Goal: Task Accomplishment & Management: Complete application form

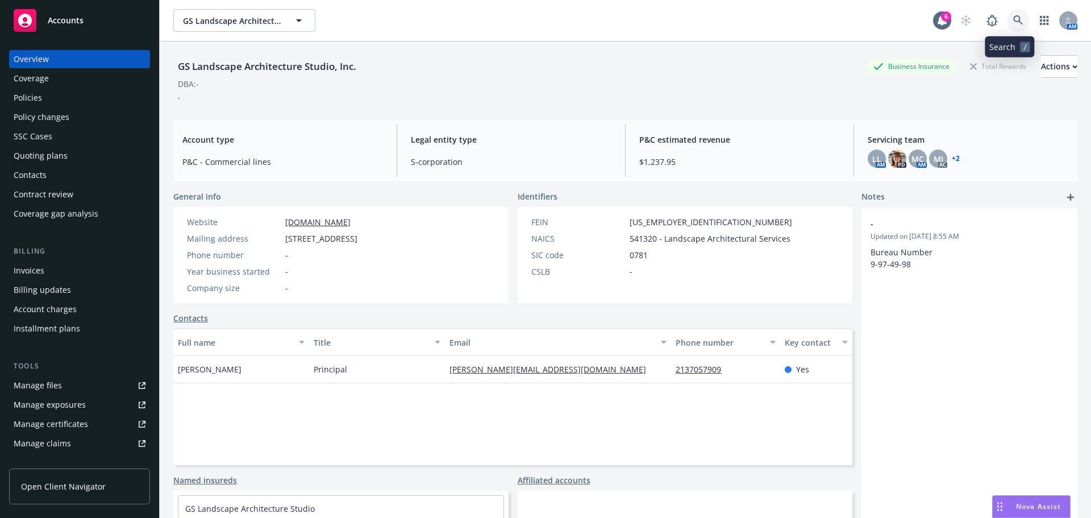
click at [1007, 20] on link at bounding box center [1018, 20] width 23 height 23
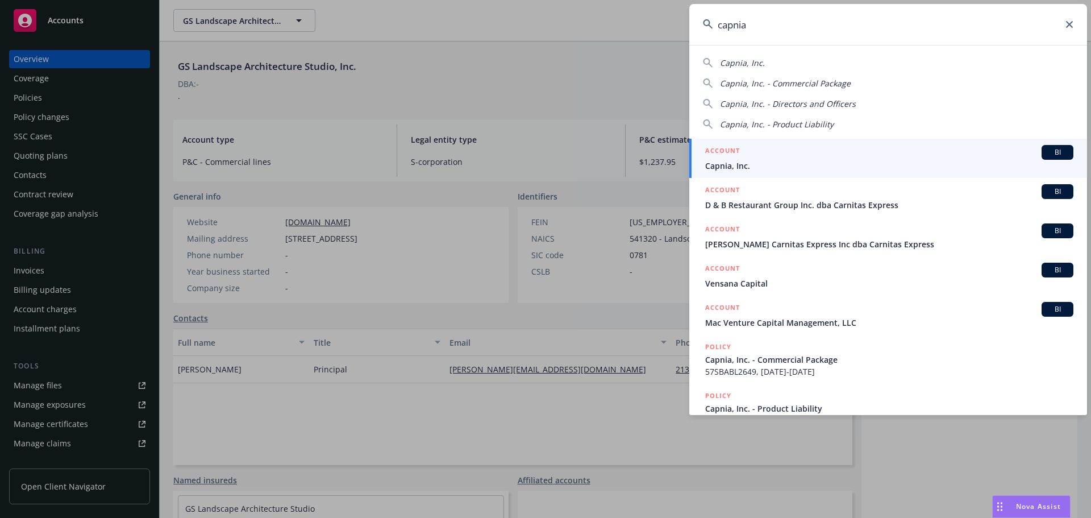
type input "capnia"
click at [771, 155] on div "ACCOUNT BI" at bounding box center [889, 152] width 368 height 15
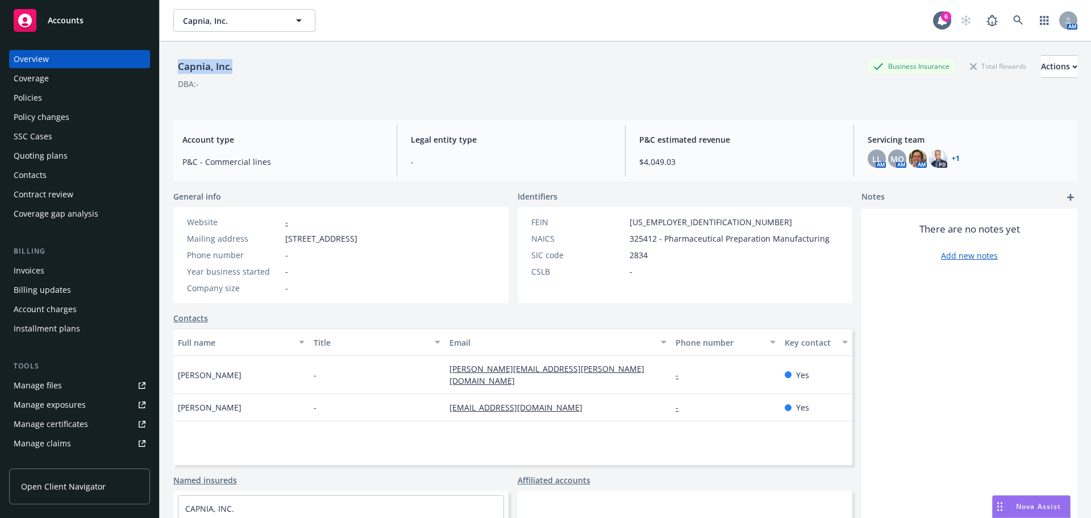
drag, startPoint x: 174, startPoint y: 60, endPoint x: 720, endPoint y: 74, distance: 546.7
click at [254, 75] on div "Capnia, Inc. Business Insurance Total Rewards Actions" at bounding box center [625, 66] width 904 height 23
copy div "Capnia, Inc."
click at [26, 99] on div "Policies" at bounding box center [28, 98] width 28 height 18
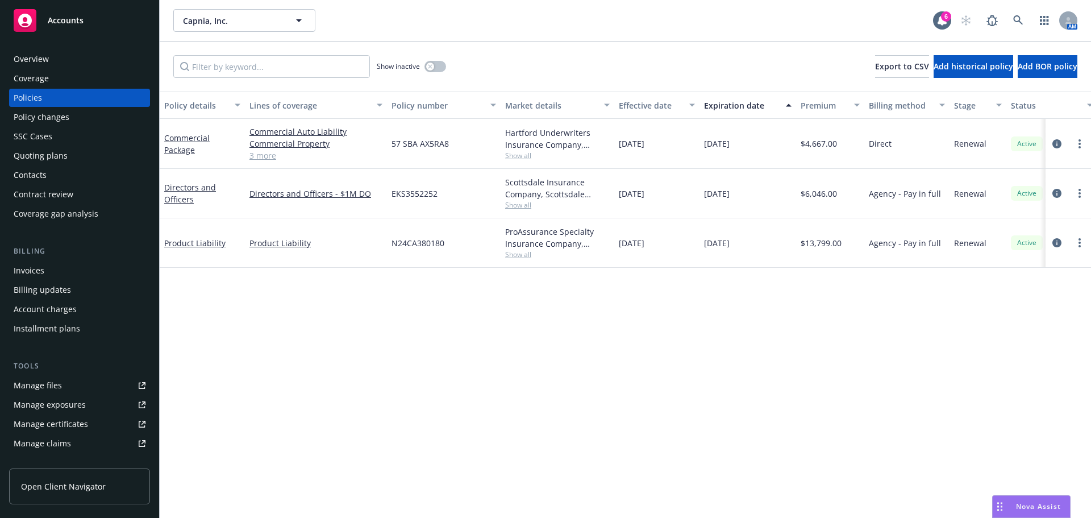
click at [1071, 145] on div at bounding box center [1068, 144] width 36 height 14
click at [1076, 144] on link "more" at bounding box center [1080, 144] width 14 height 14
drag, startPoint x: 1007, startPoint y: 302, endPoint x: 1084, endPoint y: 301, distance: 77.3
click at [1007, 302] on link "Copy logging email" at bounding box center [1019, 303] width 134 height 23
click at [46, 154] on div "Quoting plans" at bounding box center [41, 156] width 54 height 18
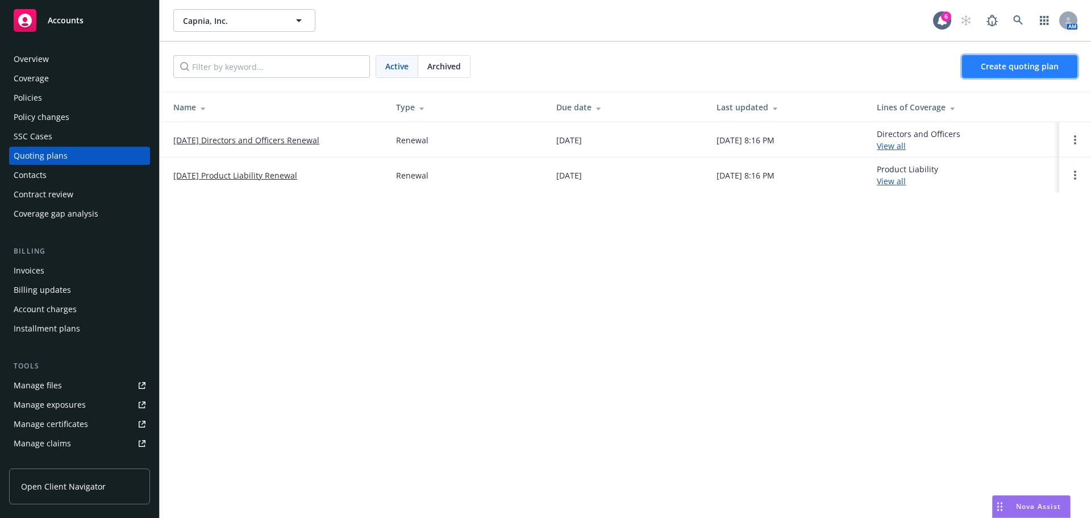
click at [1010, 64] on span "Create quoting plan" at bounding box center [1020, 66] width 78 height 11
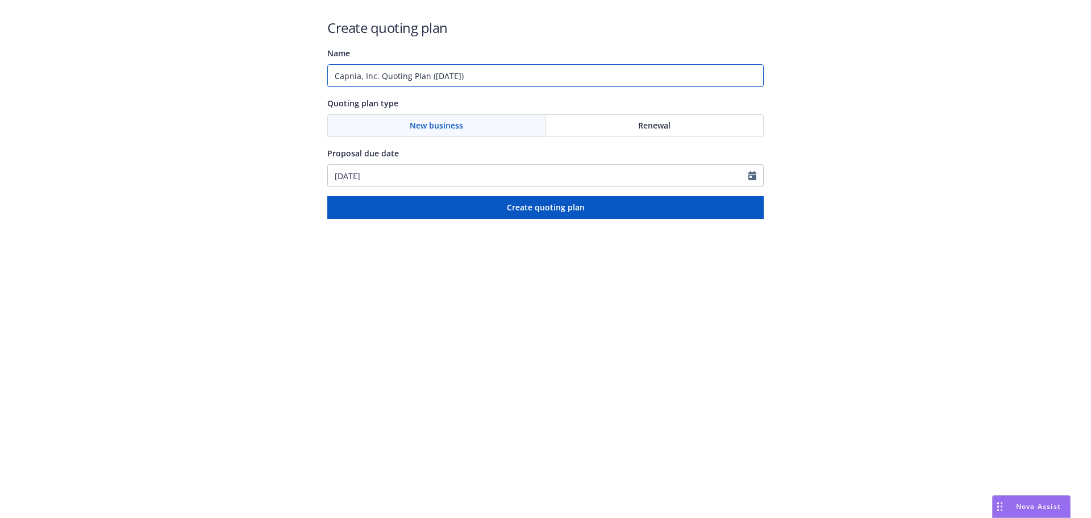
click at [487, 69] on input "Capnia, Inc. Quoting Plan ([DATE])" at bounding box center [545, 75] width 436 height 23
drag, startPoint x: 397, startPoint y: 79, endPoint x: 864, endPoint y: 117, distance: 468.5
click at [825, 104] on div "Create quoting plan Name Capnia, Inc. Quoting Plan ([DATE]) Quoting plan type N…" at bounding box center [545, 109] width 1091 height 219
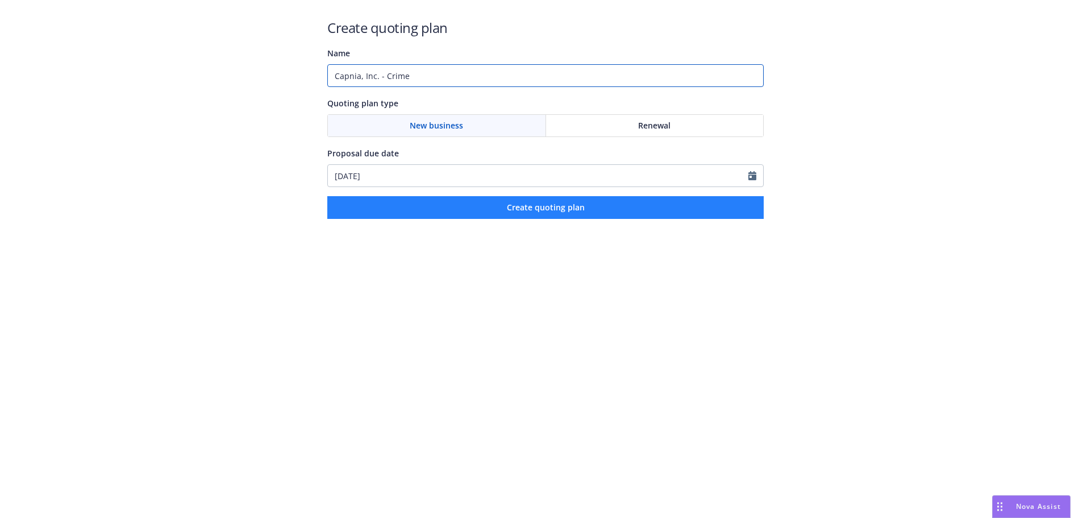
type input "Capnia, Inc. - Crime"
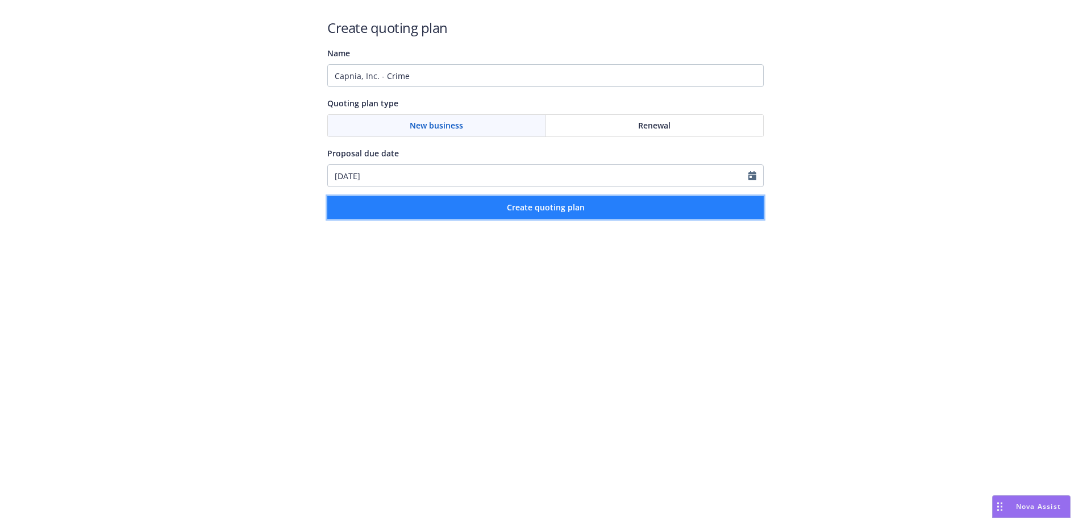
click at [607, 207] on button "Create quoting plan" at bounding box center [545, 207] width 436 height 23
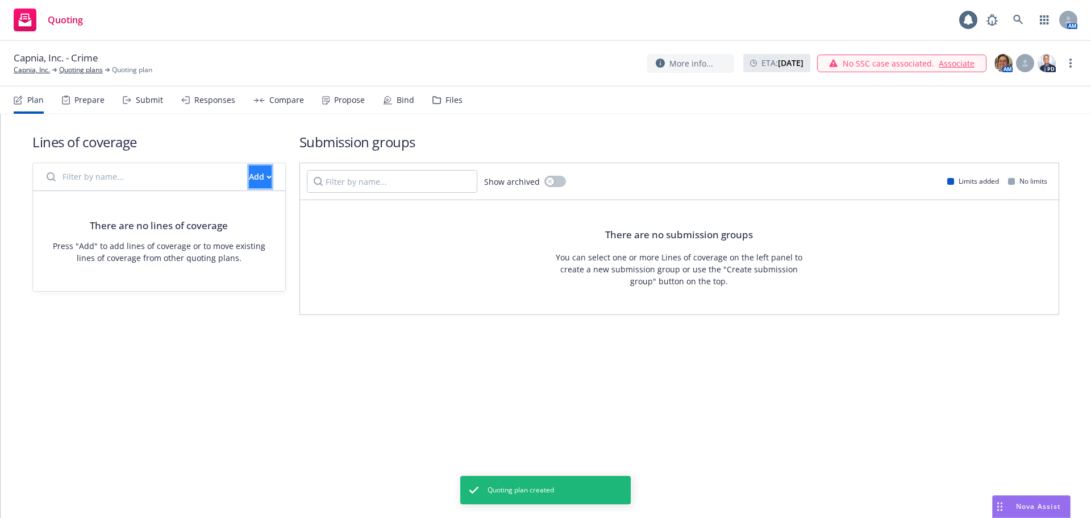
click at [249, 180] on div "Add" at bounding box center [260, 177] width 23 height 22
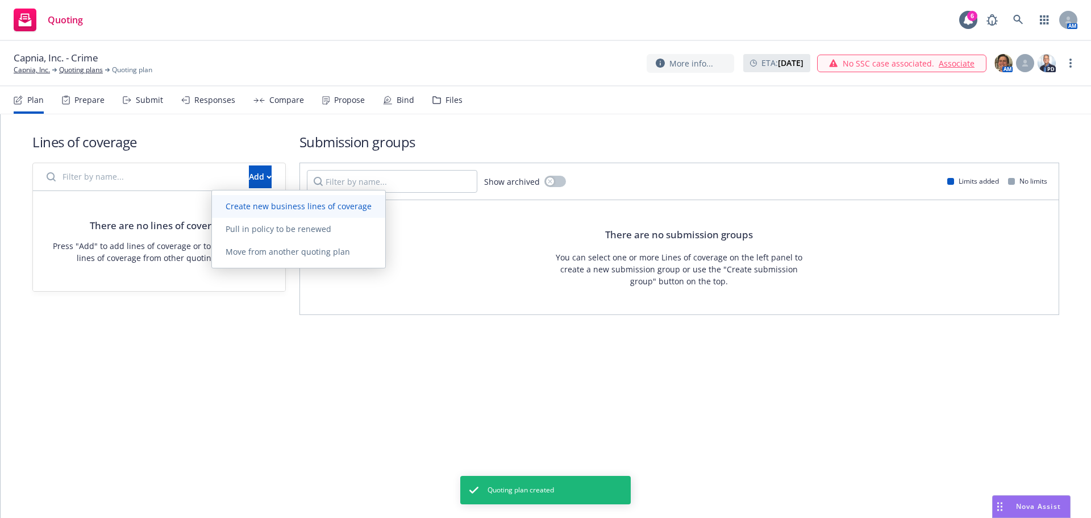
click at [255, 200] on link "Create new business lines of coverage" at bounding box center [298, 206] width 173 height 23
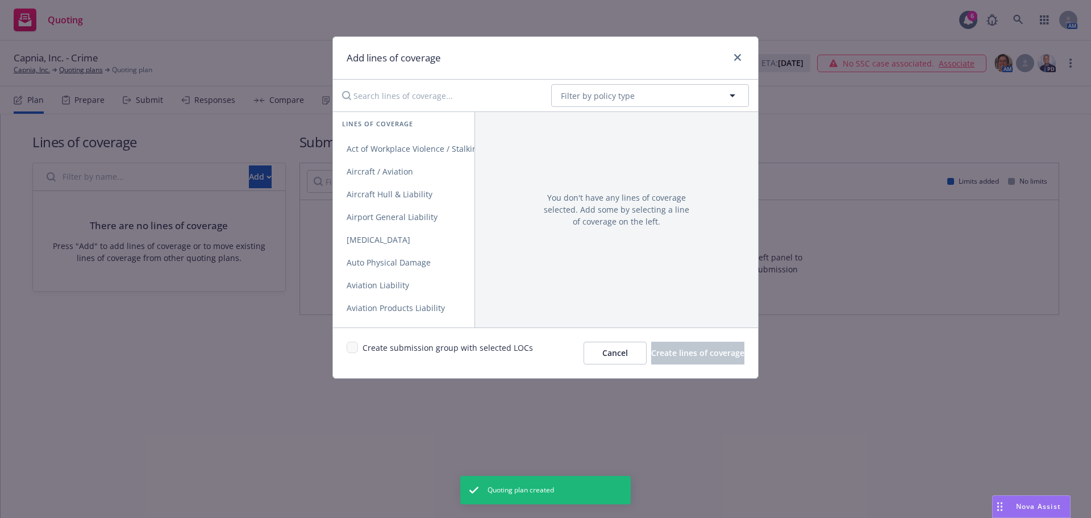
click at [446, 86] on input "Search lines of coverage..." at bounding box center [438, 95] width 207 height 23
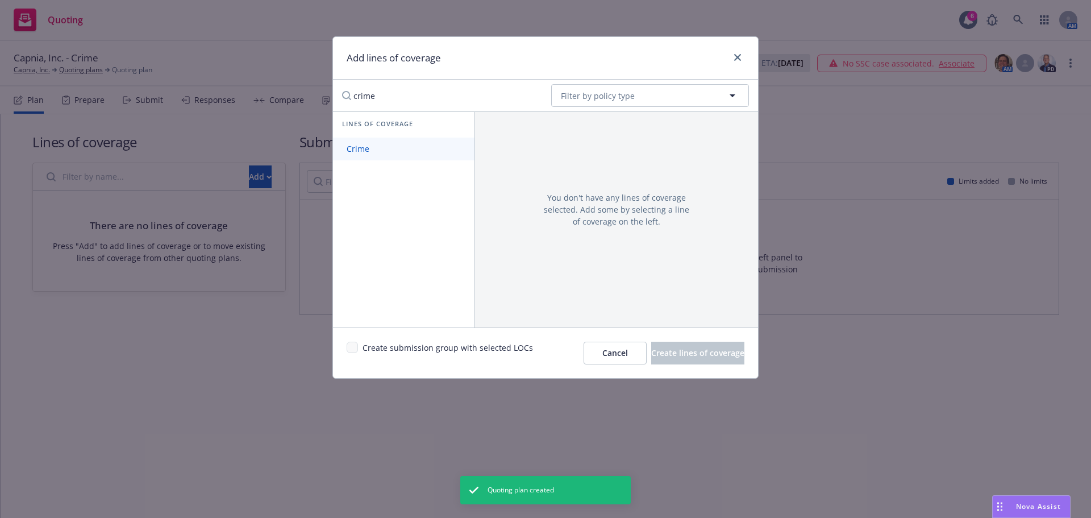
type input "crime"
click at [422, 152] on link "Crime" at bounding box center [403, 148] width 141 height 23
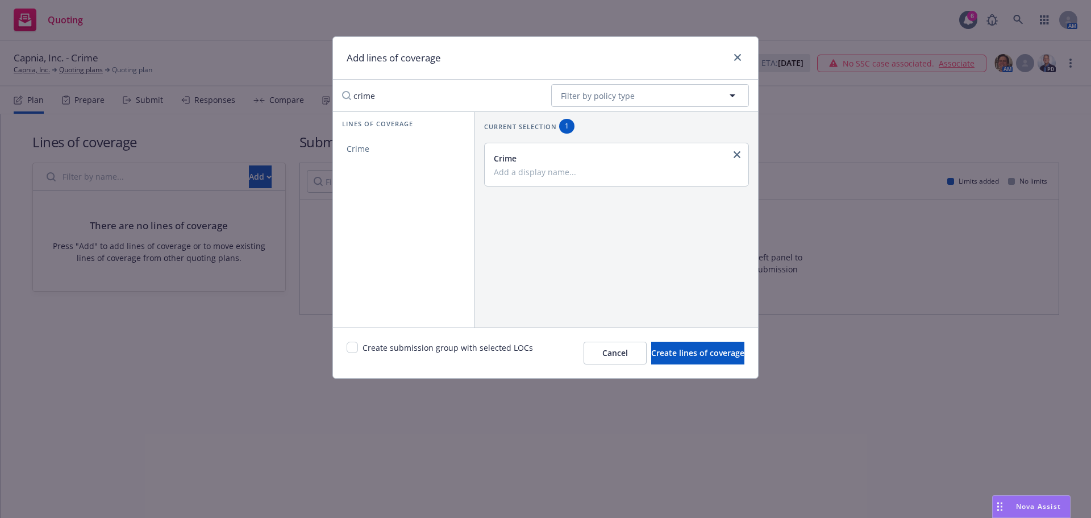
click at [358, 344] on div "Create submission group with selected LOCs" at bounding box center [440, 352] width 186 height 23
click at [355, 345] on input "checkbox" at bounding box center [352, 346] width 11 height 11
checkbox input "true"
click at [674, 356] on span "Create lines of coverage" at bounding box center [697, 352] width 93 height 11
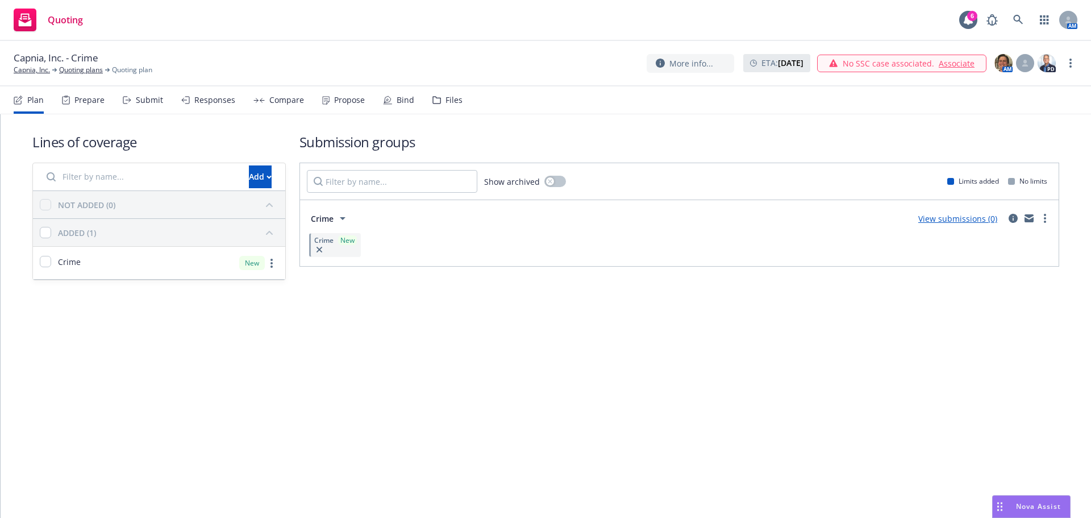
click at [669, 116] on div "Lines of coverage Add NOT ADDED (0) ADDED (1) Crime New Submission groups Show …" at bounding box center [545, 206] width 1027 height 184
click at [942, 59] on div "View case" at bounding box center [963, 63] width 45 height 17
click at [18, 67] on link "Capnia, Inc." at bounding box center [32, 70] width 36 height 10
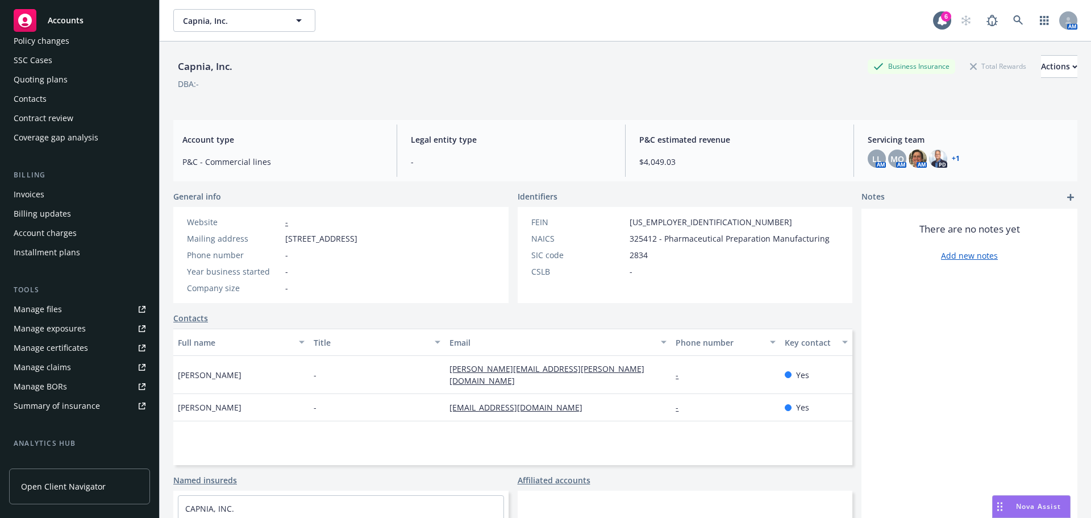
scroll to position [170, 0]
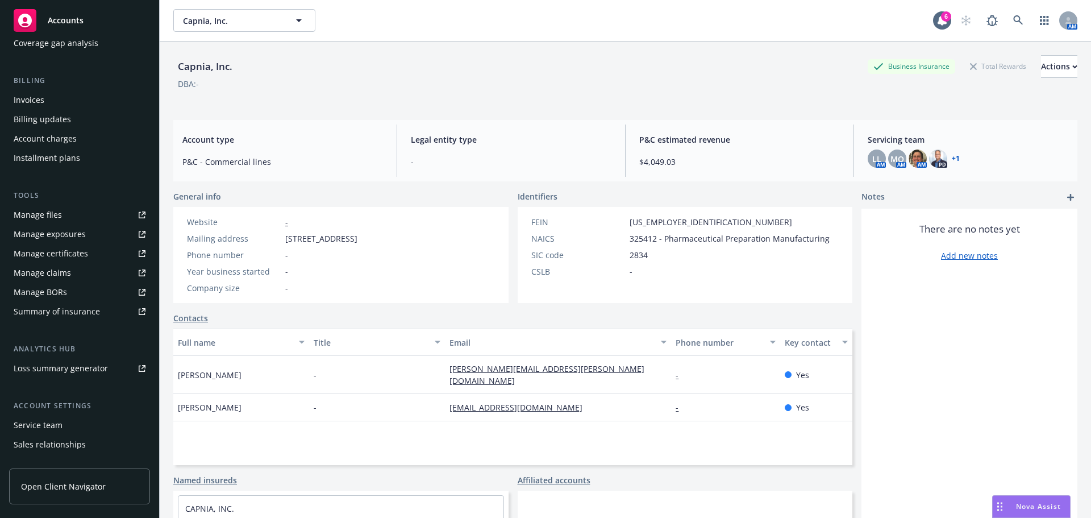
click at [42, 423] on div "Service team" at bounding box center [38, 425] width 49 height 18
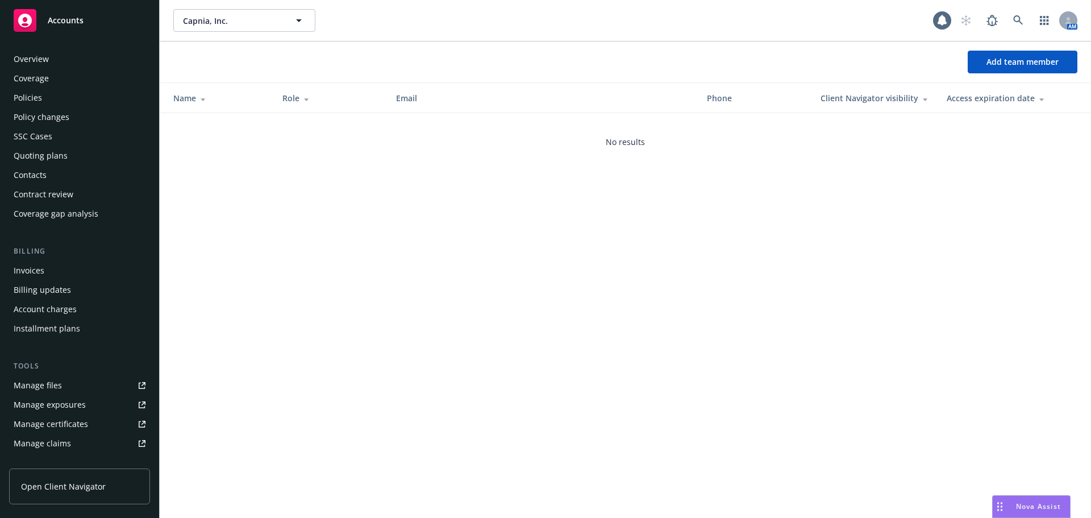
scroll to position [223, 0]
